Goal: Find specific page/section: Find specific page/section

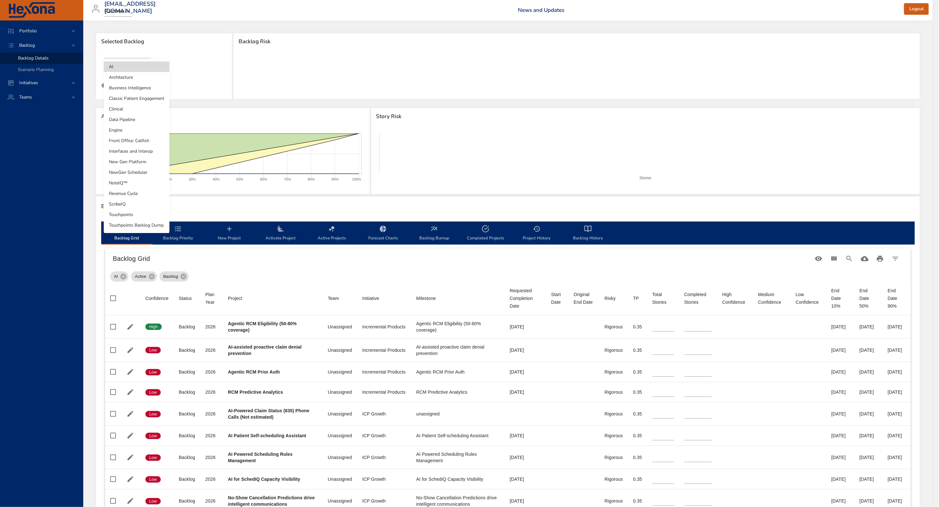
click at [135, 65] on body "Portfolio Backlog Backlog Details Scenario Planning Initiatives Teams [EMAIL_AD…" at bounding box center [469, 253] width 939 height 507
click at [128, 214] on li "Touchpoints" at bounding box center [137, 214] width 66 height 11
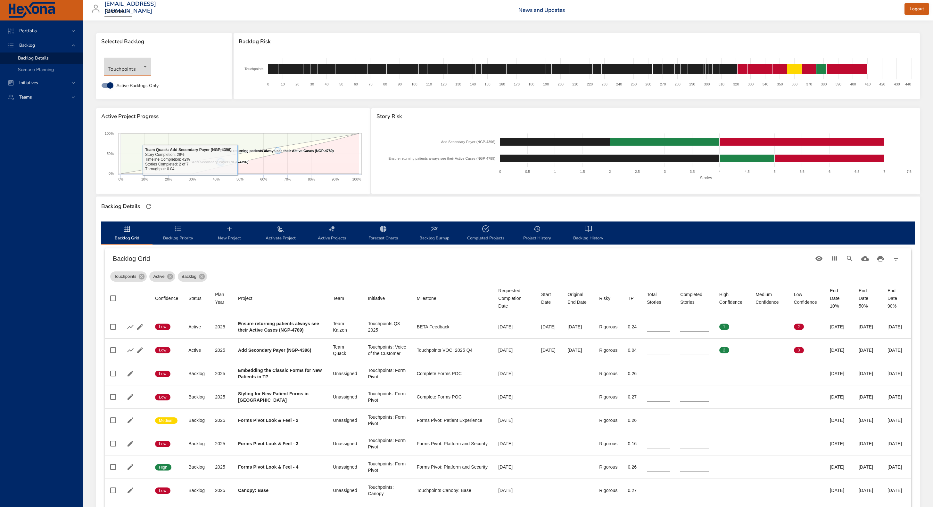
click at [289, 160] on icon at bounding box center [275, 154] width 167 height 40
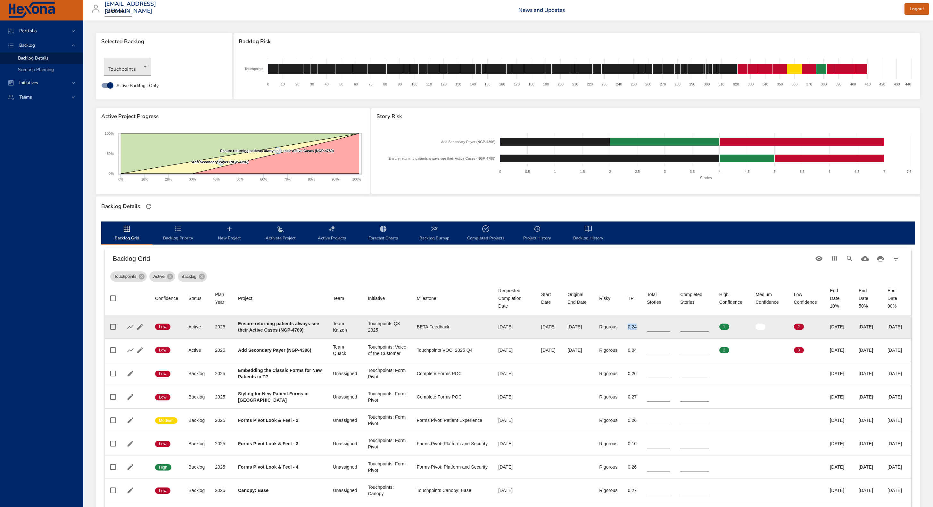
drag, startPoint x: 621, startPoint y: 329, endPoint x: 612, endPoint y: 329, distance: 8.3
click at [622, 329] on td "TP 0.24" at bounding box center [631, 326] width 19 height 23
drag, startPoint x: 548, startPoint y: 330, endPoint x: 571, endPoint y: 330, distance: 23.1
click at [571, 330] on div "[DATE]" at bounding box center [577, 327] width 21 height 6
drag, startPoint x: 849, startPoint y: 330, endPoint x: 869, endPoint y: 330, distance: 19.9
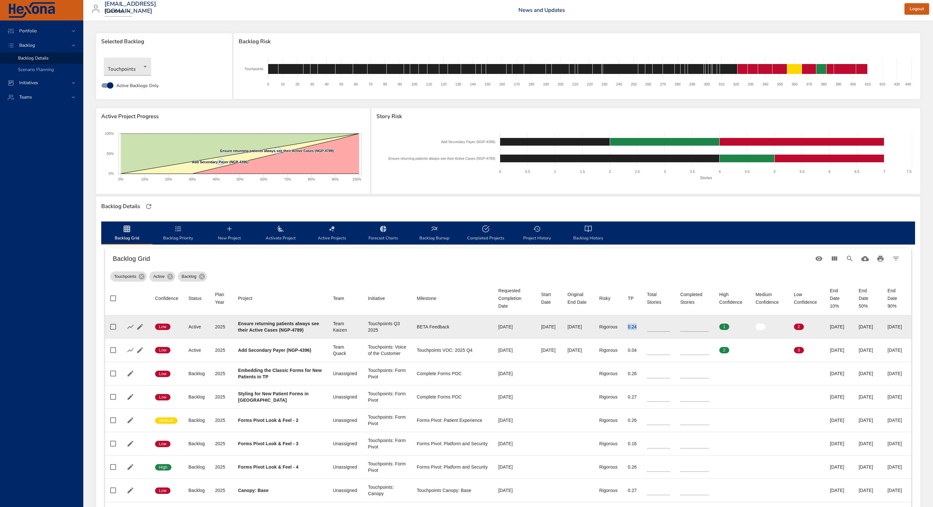
click at [871, 328] on td "End Date 50% [DATE]" at bounding box center [867, 326] width 29 height 23
click at [869, 330] on div "[DATE]" at bounding box center [867, 327] width 19 height 6
drag, startPoint x: 551, startPoint y: 330, endPoint x: 570, endPoint y: 329, distance: 18.9
click at [570, 329] on div "[DATE]" at bounding box center [577, 327] width 21 height 6
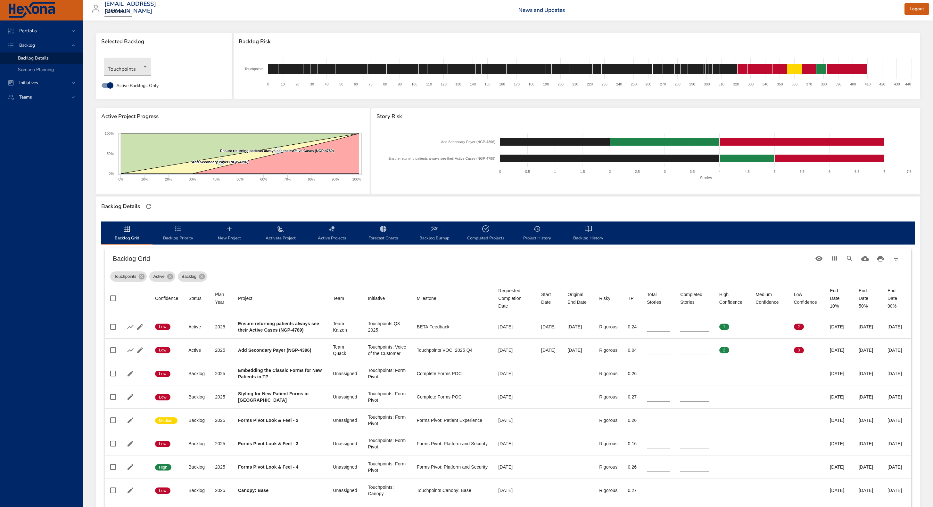
click at [46, 280] on div "Portfolio Backlog Backlog Details Scenario Planning Initiatives Teams" at bounding box center [41, 263] width 83 height 487
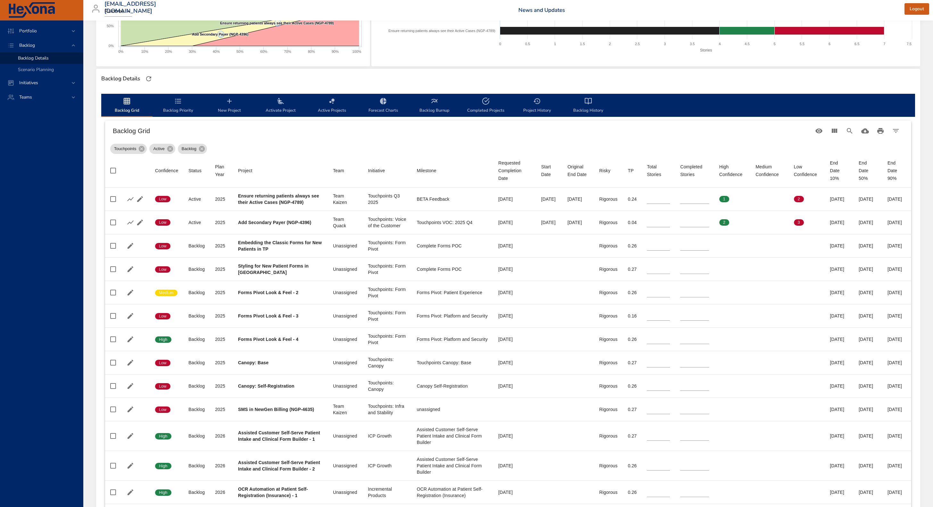
scroll to position [128, 0]
